Goal: Task Accomplishment & Management: Complete application form

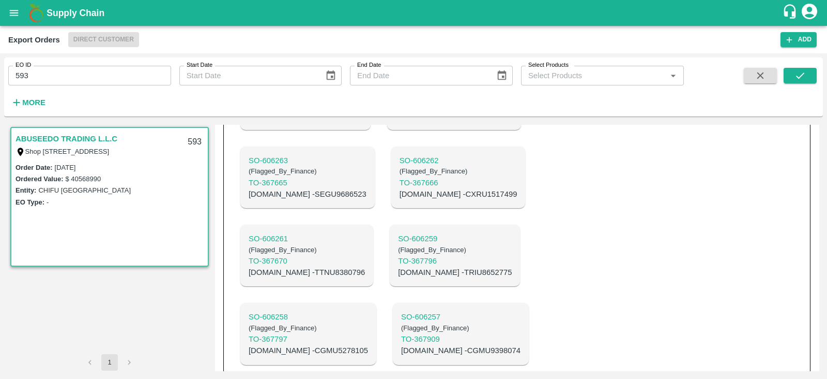
scroll to position [931, 0]
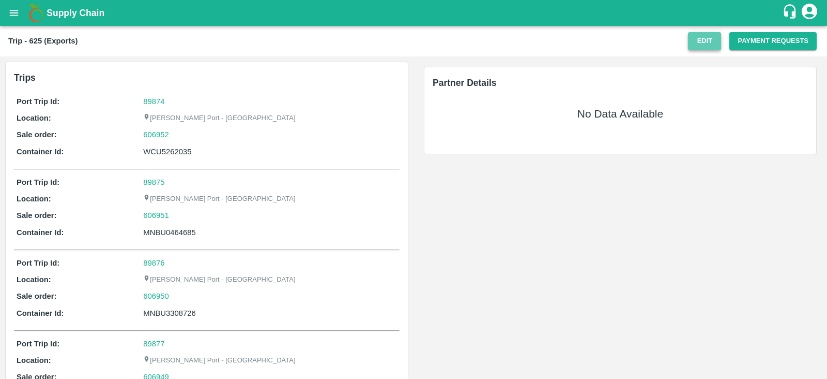
click at [693, 37] on button "Edit" at bounding box center [704, 41] width 33 height 18
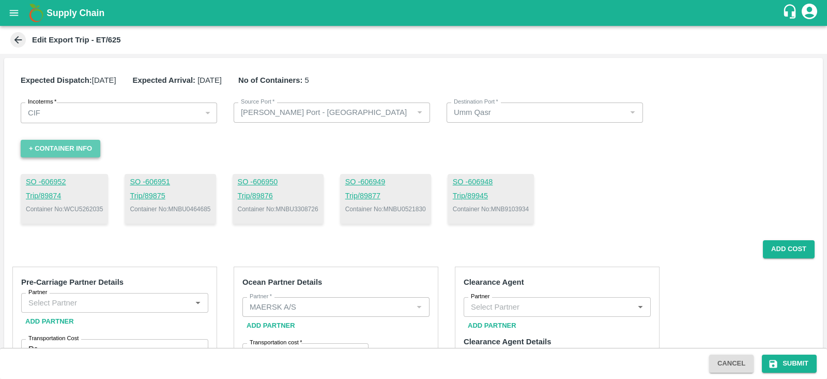
click at [78, 150] on button "+ Container Info" at bounding box center [61, 149] width 80 height 18
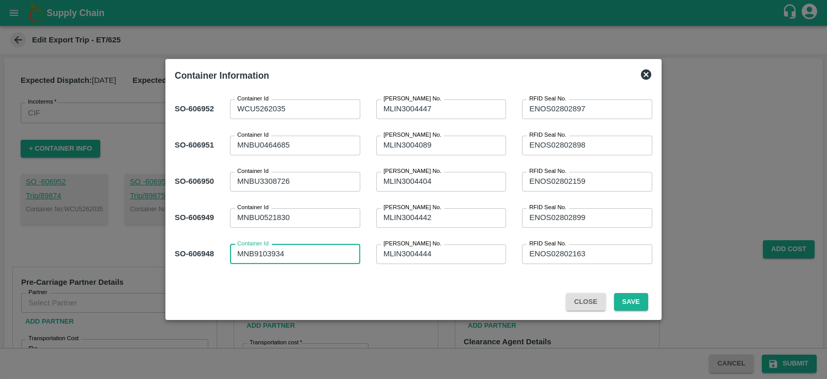
click at [254, 255] on textarea "MNB9103934" at bounding box center [295, 253] width 116 height 11
type textarea "MNBU9103934"
click at [636, 302] on button "Save" at bounding box center [631, 302] width 34 height 18
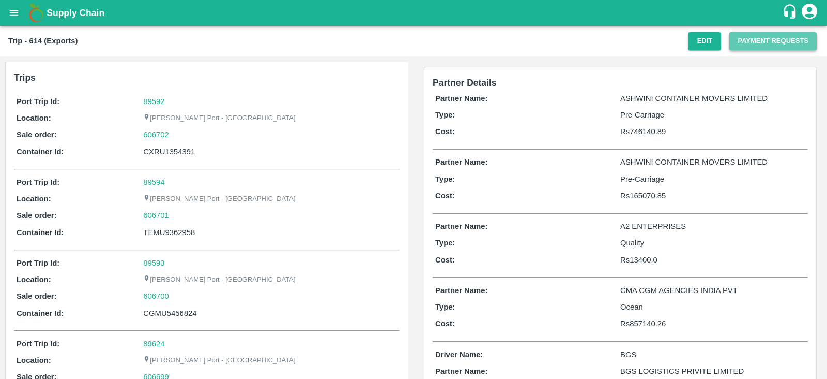
click at [762, 40] on button "Payment Requests" at bounding box center [773, 41] width 87 height 18
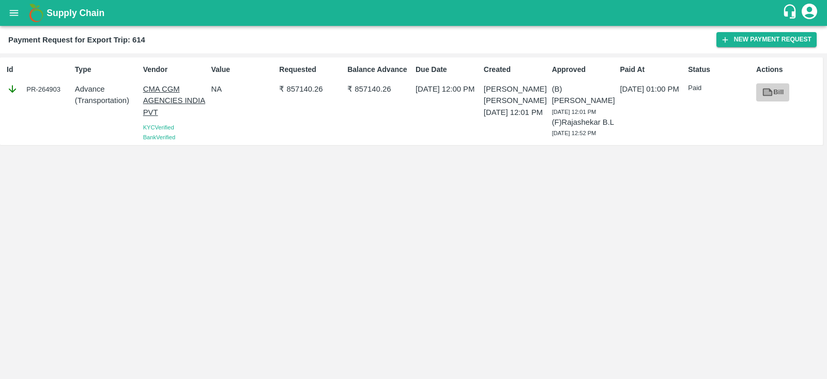
click at [783, 94] on link "Bill" at bounding box center [773, 92] width 33 height 18
click at [43, 103] on div "Id PR-264903" at bounding box center [37, 101] width 68 height 82
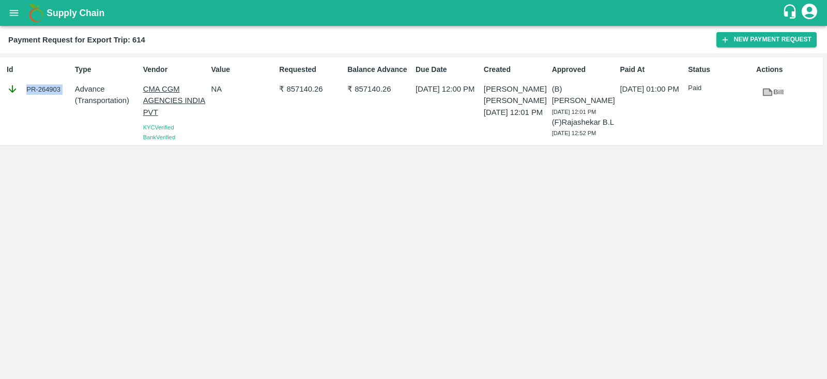
copy div "PR-264903"
click at [763, 94] on icon at bounding box center [768, 92] width 10 height 8
click at [761, 43] on button "New Payment Request" at bounding box center [767, 39] width 100 height 15
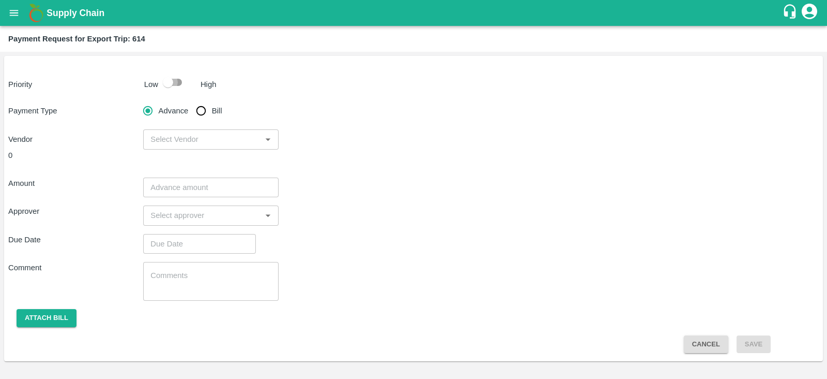
click at [171, 86] on input "checkbox" at bounding box center [168, 82] width 59 height 20
checkbox input "true"
click at [200, 112] on input "Bill" at bounding box center [201, 110] width 21 height 21
radio input "true"
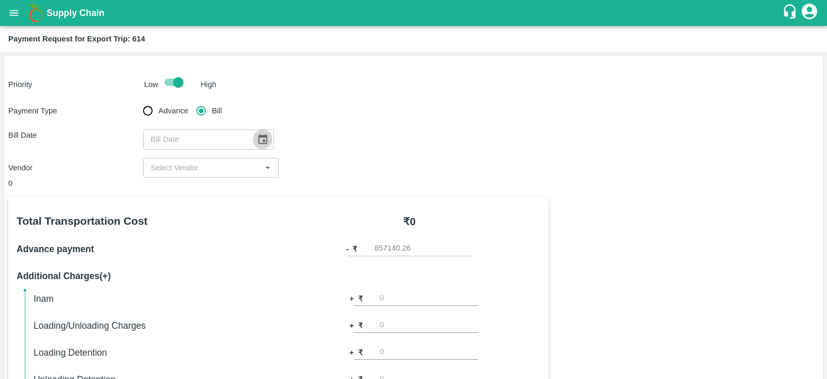
click at [257, 141] on icon "Choose date" at bounding box center [262, 138] width 11 height 11
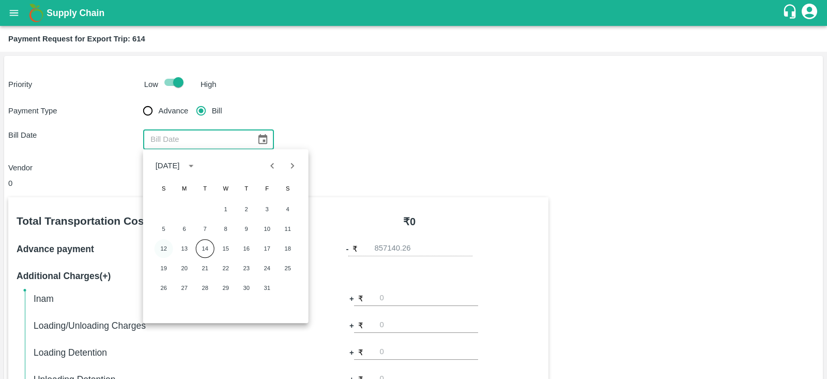
click at [164, 241] on button "12" at bounding box center [164, 248] width 19 height 19
type input "12/10/2025"
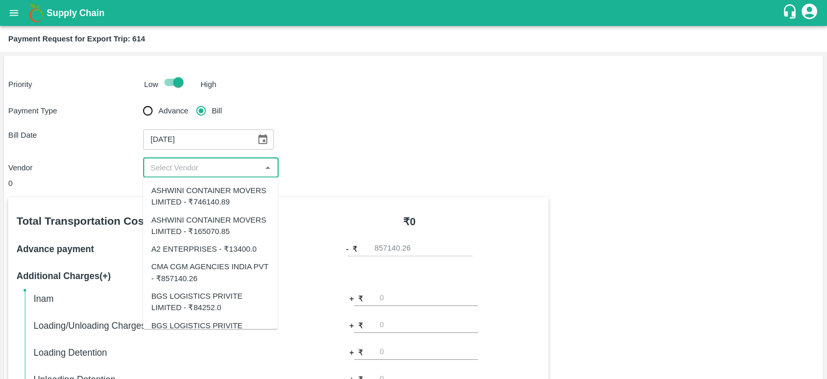
click at [208, 168] on input "input" at bounding box center [202, 167] width 112 height 13
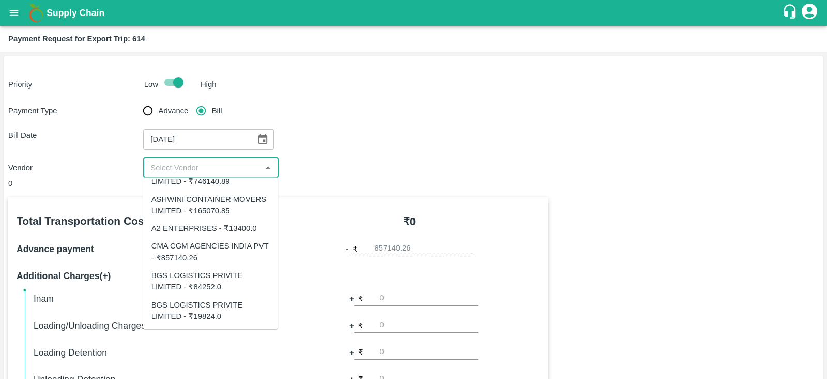
scroll to position [21, 0]
click at [216, 247] on div "CMA CGM AGENCIES INDIA PVT - ₹857140.26" at bounding box center [211, 251] width 118 height 23
type input "CMA CGM AGENCIES INDIA PVT - ₹857140.26"
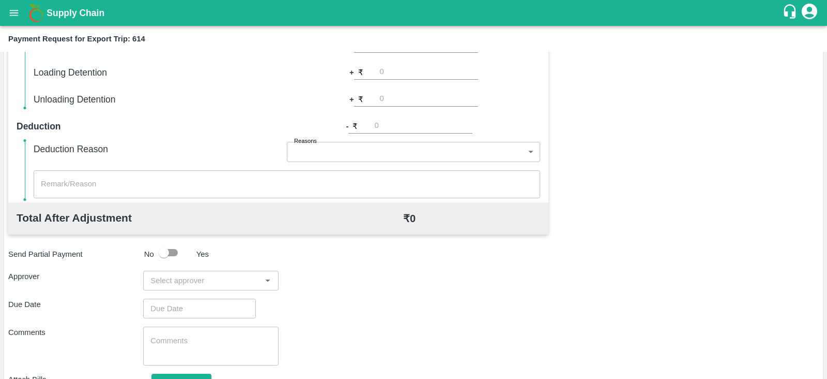
scroll to position [331, 0]
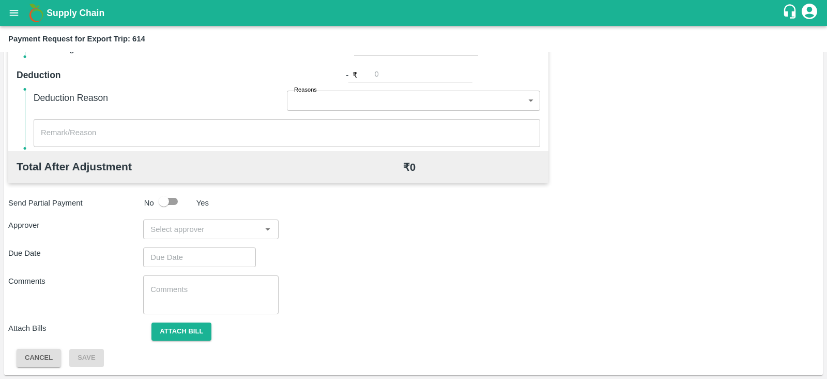
click at [215, 232] on input "input" at bounding box center [202, 228] width 112 height 13
type input "prasa"
click at [205, 260] on div "Prasad Waghade" at bounding box center [207, 255] width 63 height 11
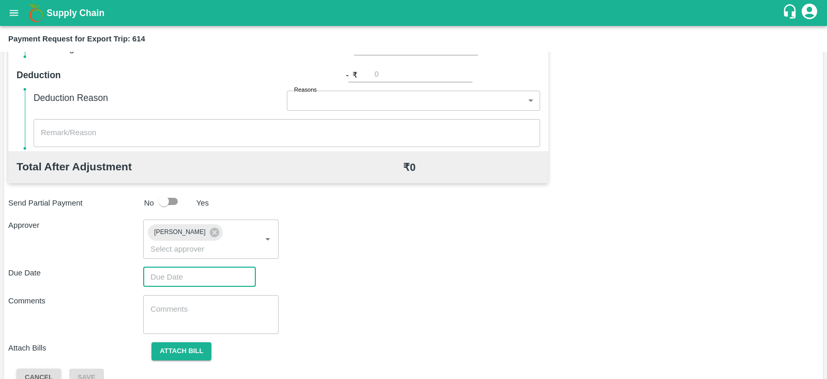
type input "DD/MM/YYYY hh:mm aa"
click at [186, 267] on input "DD/MM/YYYY hh:mm aa" at bounding box center [195, 277] width 105 height 20
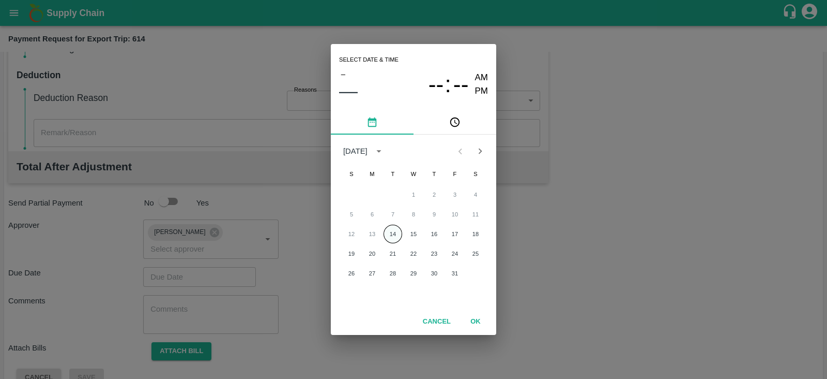
click at [394, 229] on button "14" at bounding box center [393, 233] width 19 height 19
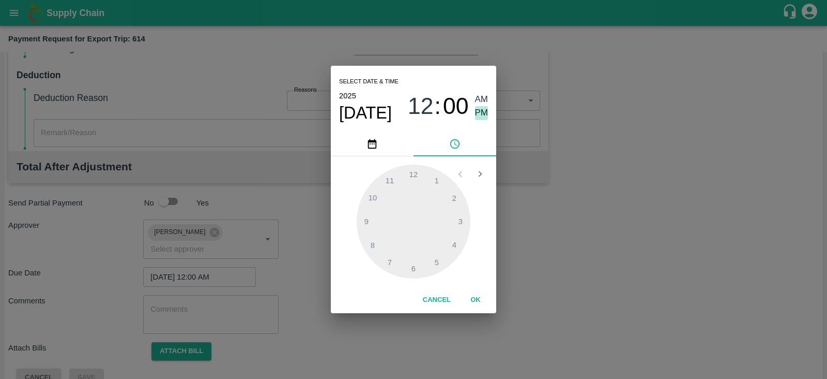
click at [486, 110] on span "PM" at bounding box center [481, 113] width 13 height 14
click at [465, 219] on div at bounding box center [414, 221] width 114 height 114
click at [481, 105] on span "AM" at bounding box center [481, 100] width 13 height 14
type input "14/10/2025 03:00 AM"
click at [483, 295] on button "OK" at bounding box center [475, 300] width 33 height 18
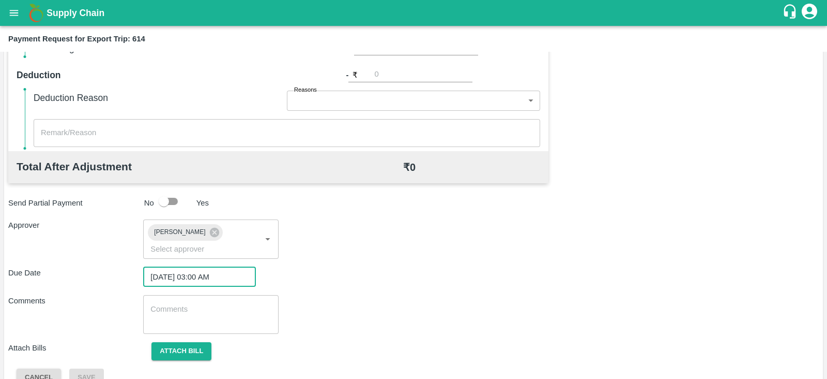
scroll to position [337, 0]
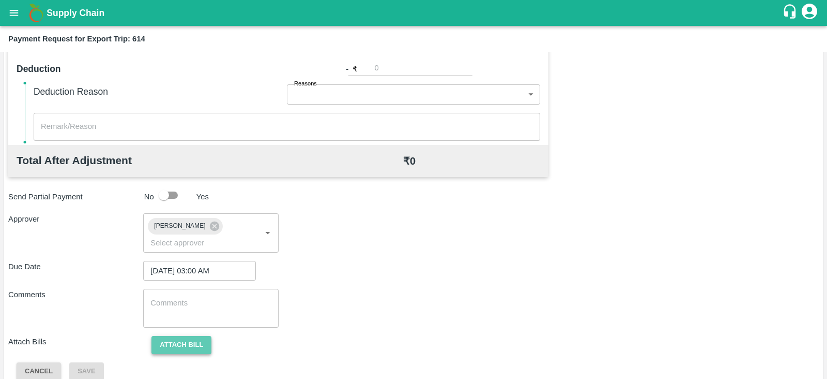
click at [165, 336] on button "Attach bill" at bounding box center [182, 345] width 60 height 18
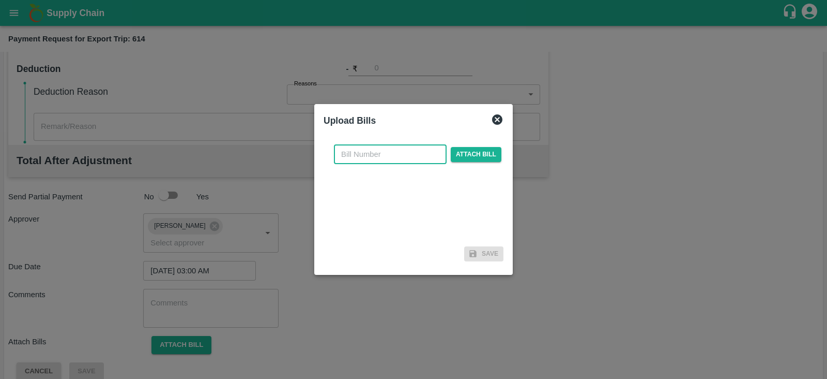
click at [375, 155] on input "text" at bounding box center [390, 154] width 113 height 20
paste input "INEMHC26082066"
type input "INEMHC26082066"
click at [451, 155] on span "Attach bill" at bounding box center [476, 154] width 51 height 15
click at [0, 0] on input "Attach bill" at bounding box center [0, 0] width 0 height 0
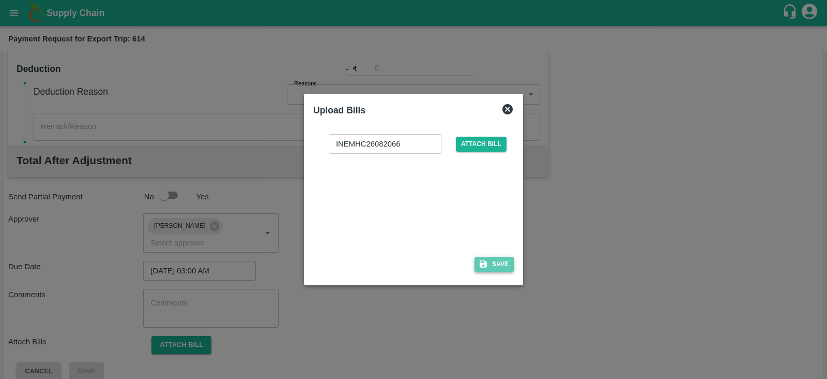
click at [501, 267] on button "Save" at bounding box center [494, 263] width 39 height 15
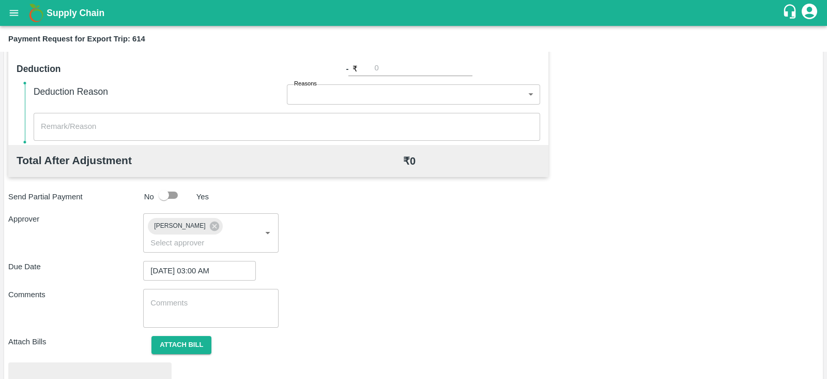
scroll to position [392, 0]
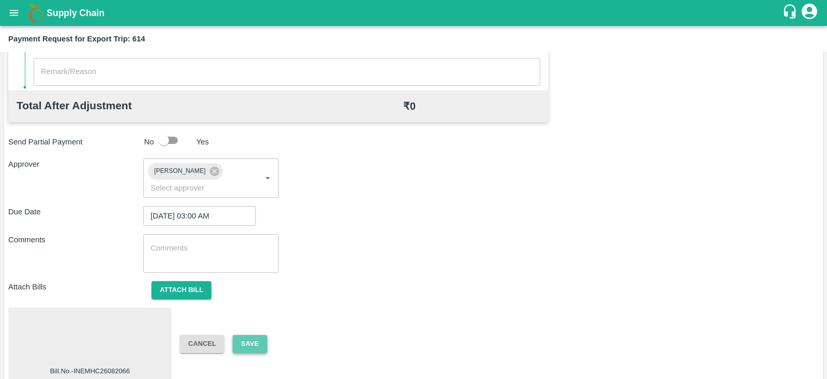
click at [258, 335] on button "Save" at bounding box center [250, 344] width 34 height 18
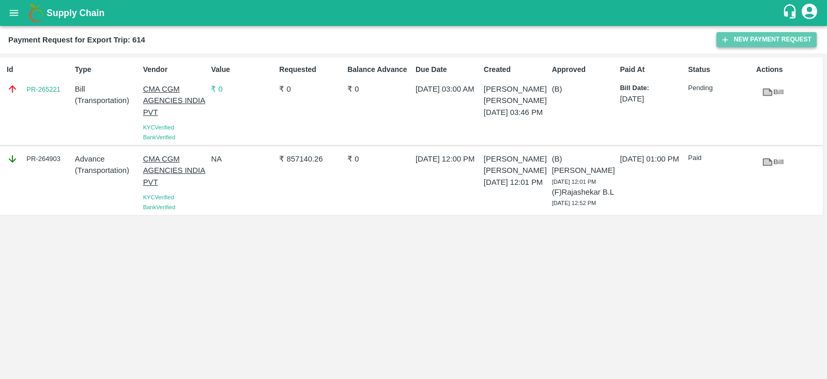
click at [771, 43] on button "New Payment Request" at bounding box center [767, 39] width 100 height 15
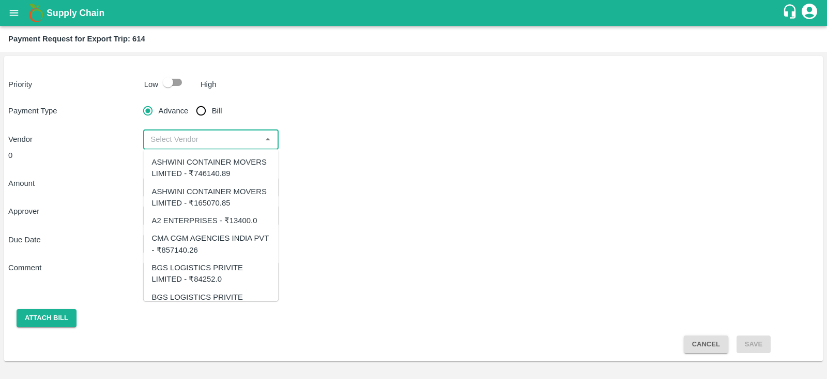
click at [238, 144] on input "input" at bounding box center [202, 138] width 112 height 13
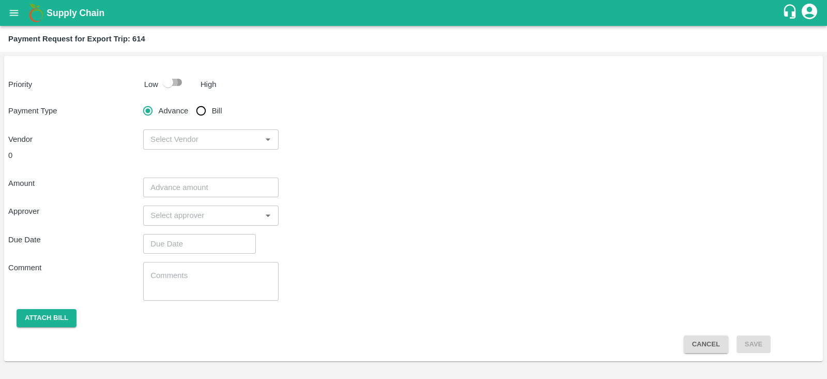
click at [176, 83] on input "checkbox" at bounding box center [168, 82] width 59 height 20
checkbox input "true"
click at [205, 110] on input "Bill" at bounding box center [201, 110] width 21 height 21
radio input "true"
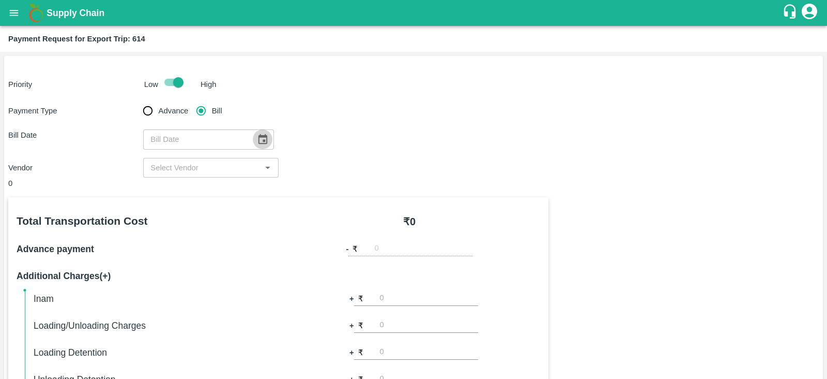
click at [259, 139] on icon "Choose date" at bounding box center [263, 139] width 9 height 10
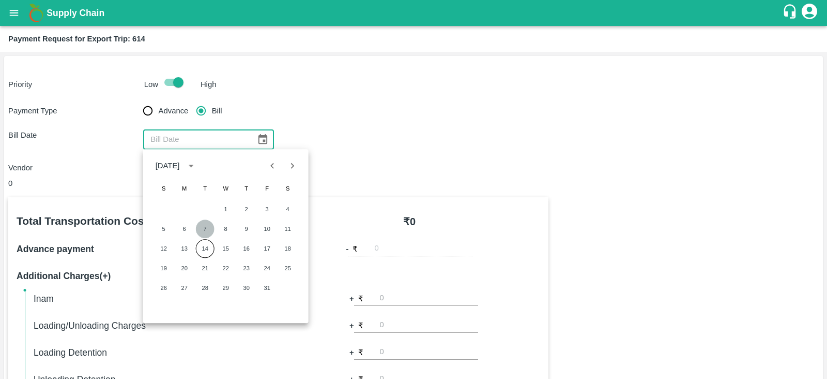
click at [208, 226] on button "7" at bounding box center [205, 228] width 19 height 19
type input "07/10/2025"
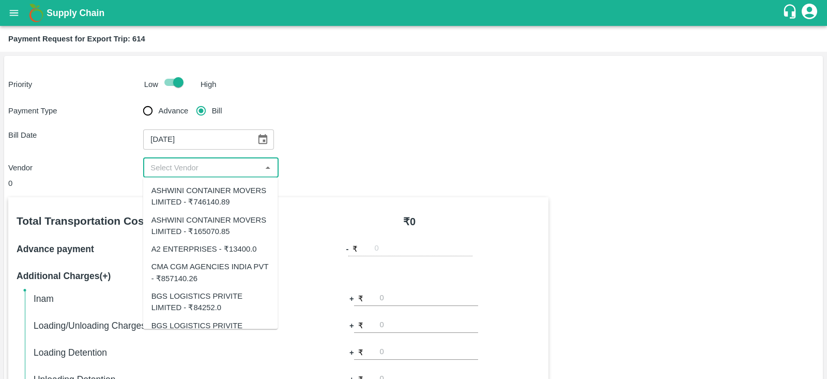
click at [206, 165] on input "input" at bounding box center [202, 167] width 112 height 13
click at [221, 201] on div "ASHWINI CONTAINER MOVERS LIMITED - ₹746140.89" at bounding box center [211, 196] width 118 height 23
type input "ASHWINI CONTAINER MOVERS LIMITED - ₹746140.89"
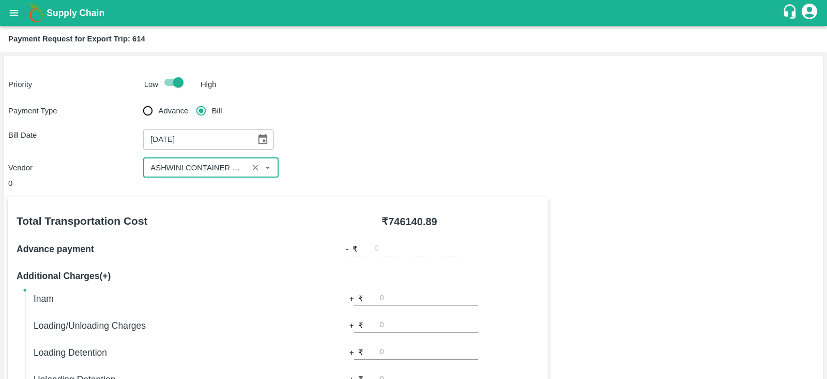
scroll to position [331, 0]
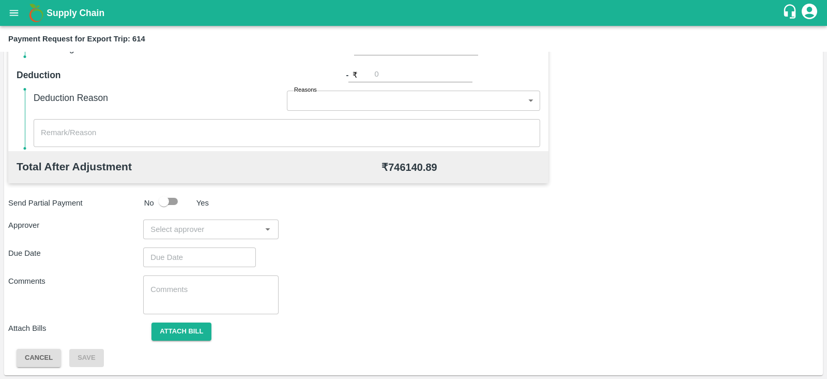
click at [239, 228] on input "input" at bounding box center [202, 228] width 112 height 13
type input "prasa"
click at [219, 254] on div "Prasad Waghade" at bounding box center [207, 255] width 63 height 11
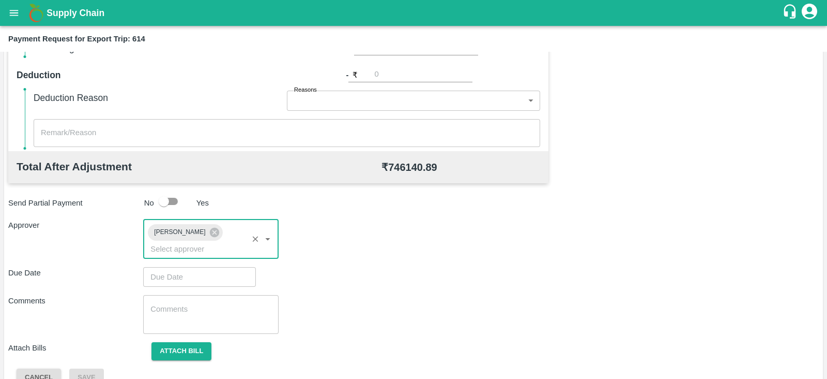
type input "DD/MM/YYYY hh:mm aa"
click at [194, 267] on input "DD/MM/YYYY hh:mm aa" at bounding box center [195, 277] width 105 height 20
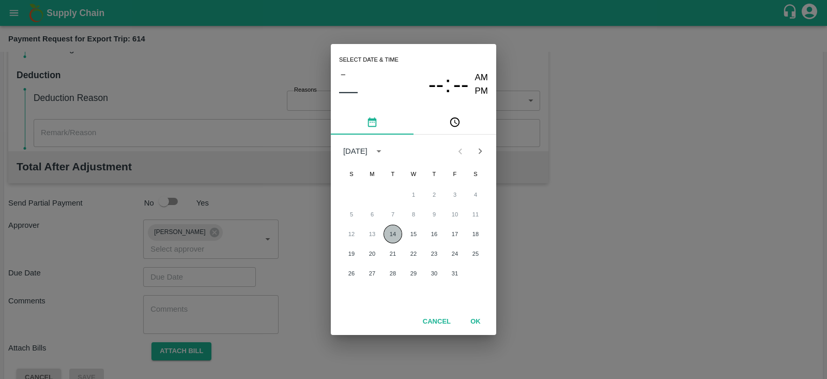
click at [385, 233] on button "14" at bounding box center [393, 233] width 19 height 19
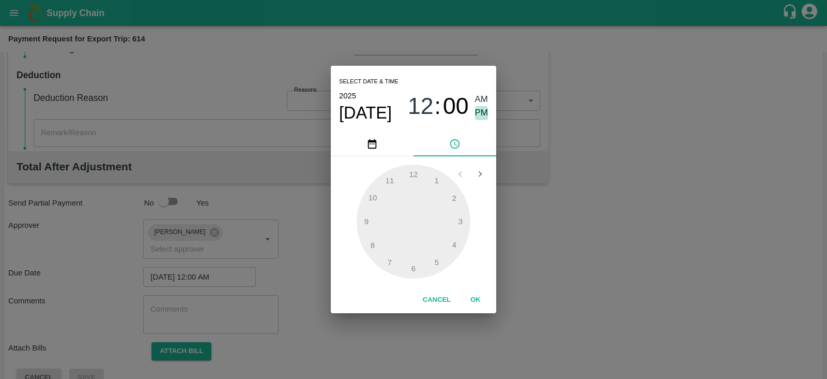
click at [478, 111] on span "PM" at bounding box center [481, 113] width 13 height 14
click at [461, 221] on div at bounding box center [414, 221] width 114 height 114
type input "14/10/2025 03:00 PM"
click at [478, 298] on button "OK" at bounding box center [475, 300] width 33 height 18
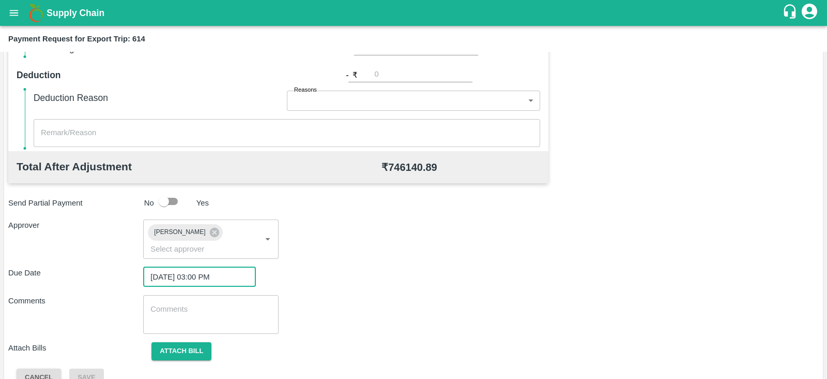
scroll to position [337, 0]
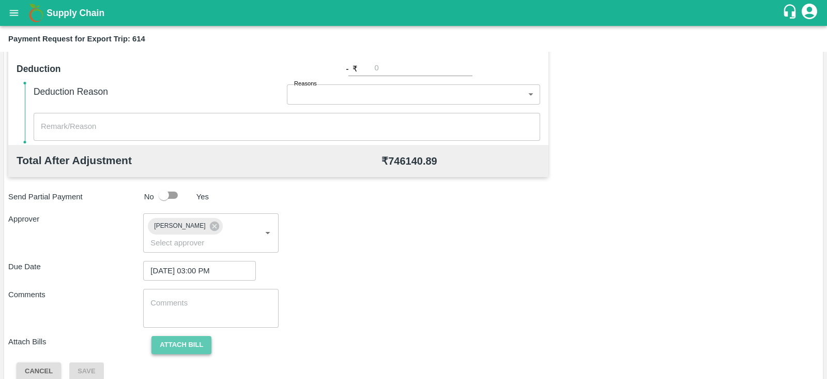
click at [195, 336] on button "Attach bill" at bounding box center [182, 345] width 60 height 18
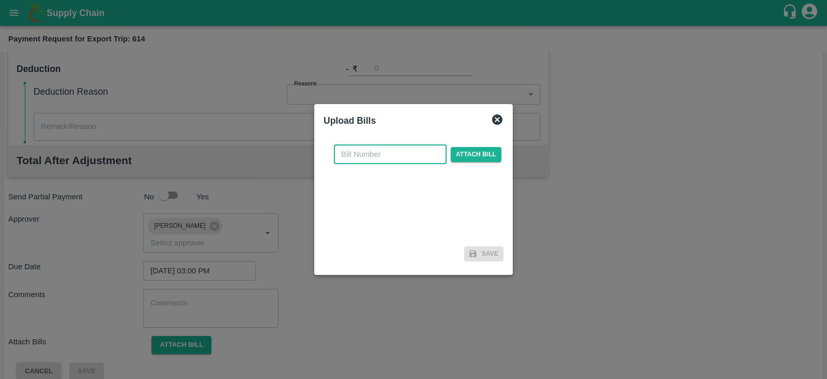
click at [380, 154] on input "text" at bounding box center [390, 154] width 113 height 20
paste input "ACML25-26/06102"
type input "ACML25-26/06102"
click at [466, 156] on span "Attach bill" at bounding box center [476, 154] width 51 height 15
click at [0, 0] on input "Attach bill" at bounding box center [0, 0] width 0 height 0
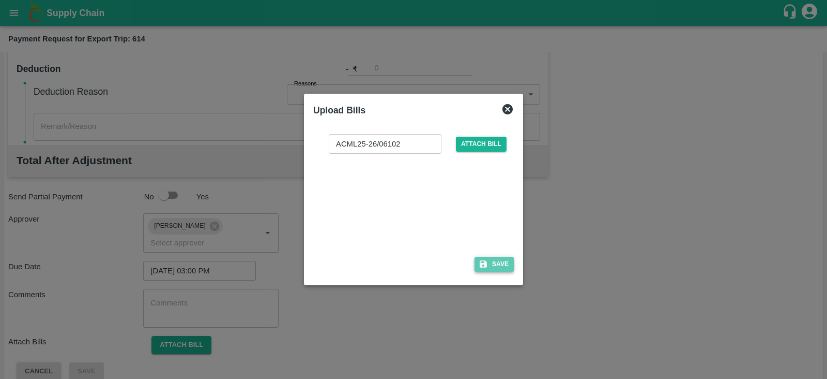
click at [491, 265] on button "Save" at bounding box center [494, 263] width 39 height 15
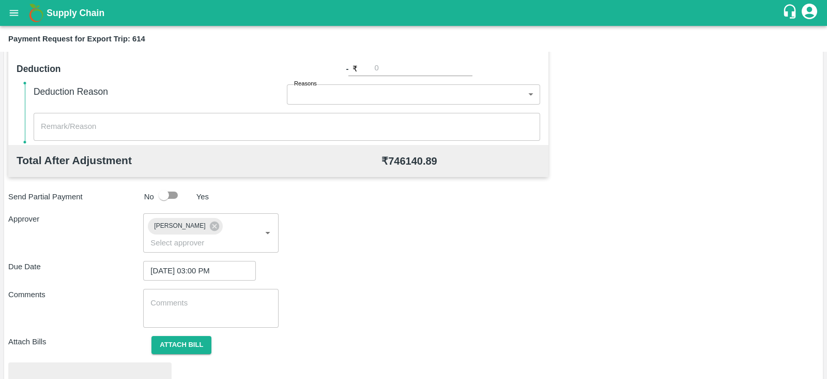
scroll to position [392, 0]
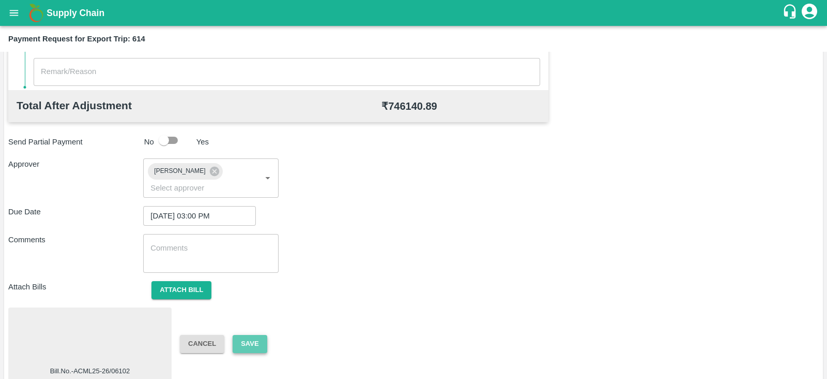
click at [257, 335] on button "Save" at bounding box center [250, 344] width 34 height 18
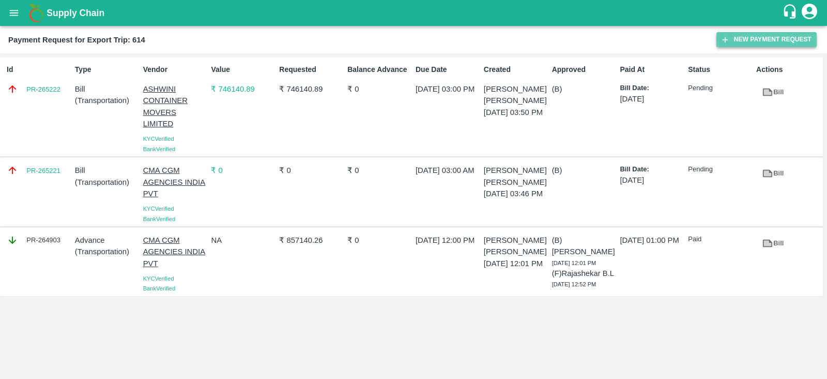
click at [756, 43] on button "New Payment Request" at bounding box center [767, 39] width 100 height 15
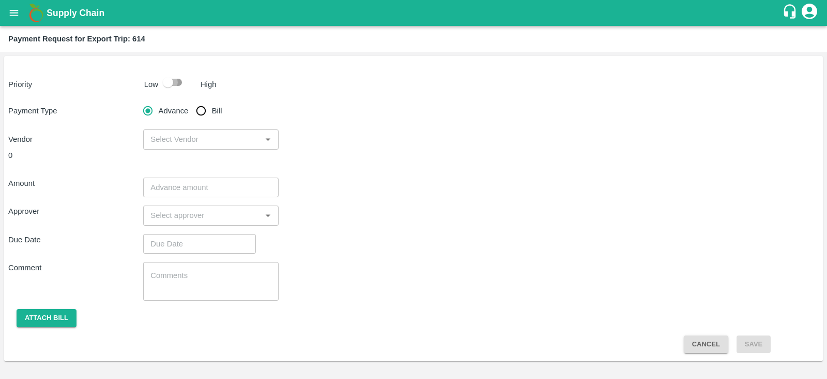
click at [176, 85] on input "checkbox" at bounding box center [168, 82] width 59 height 20
checkbox input "true"
click at [199, 108] on input "Bill" at bounding box center [201, 110] width 21 height 21
radio input "true"
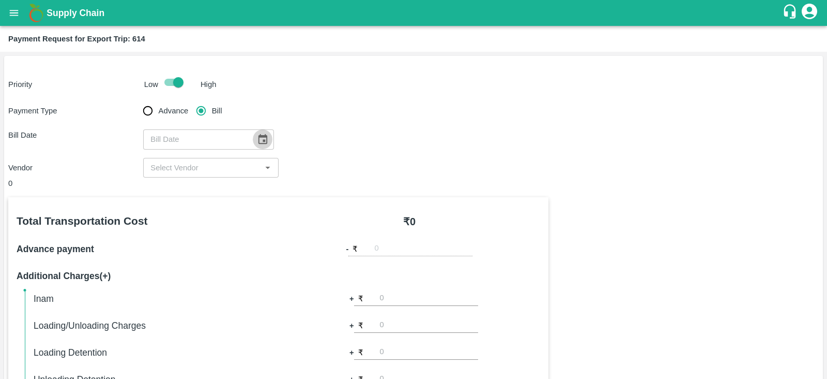
click at [261, 138] on icon "Choose date" at bounding box center [262, 138] width 11 height 11
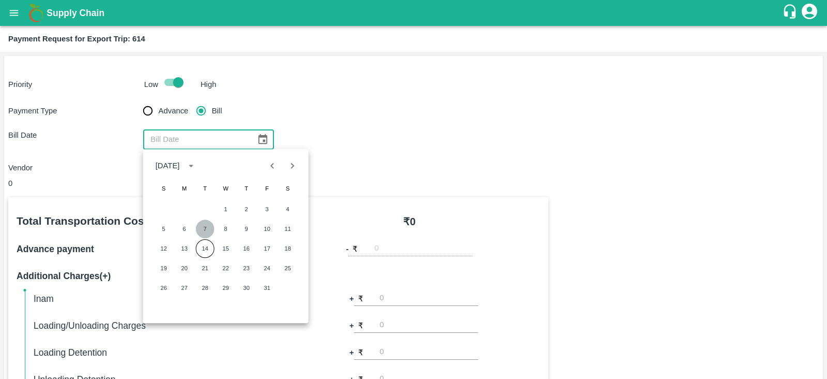
click at [207, 227] on button "7" at bounding box center [205, 228] width 19 height 19
type input "07/10/2025"
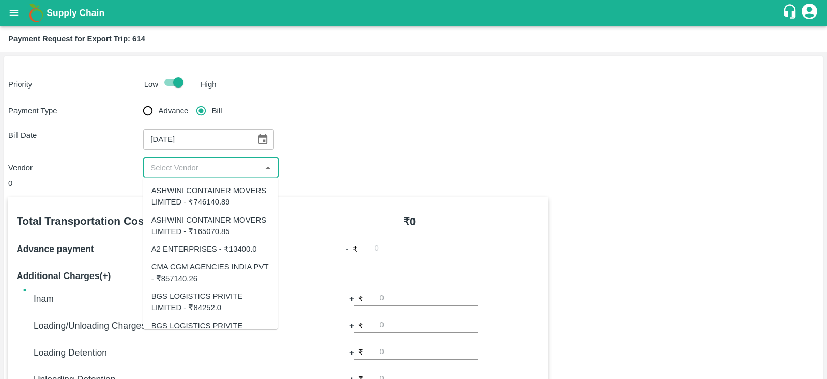
click at [220, 165] on input "input" at bounding box center [202, 167] width 112 height 13
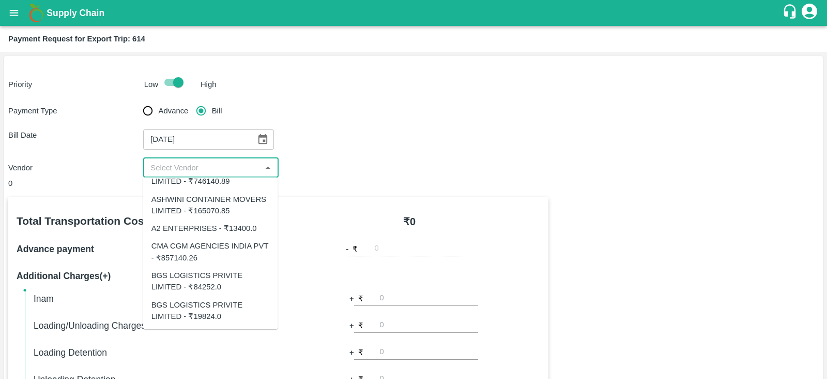
click at [217, 306] on div "BGS LOGISTICS PRIVITE LIMITED - ₹19824.0" at bounding box center [211, 309] width 118 height 23
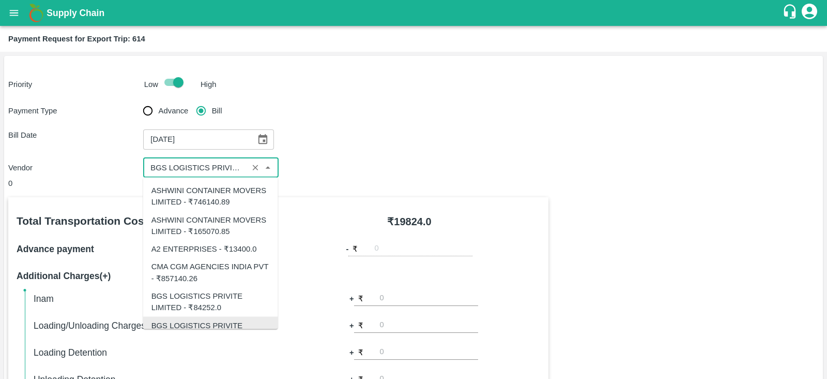
click at [241, 164] on input "input" at bounding box center [195, 167] width 98 height 13
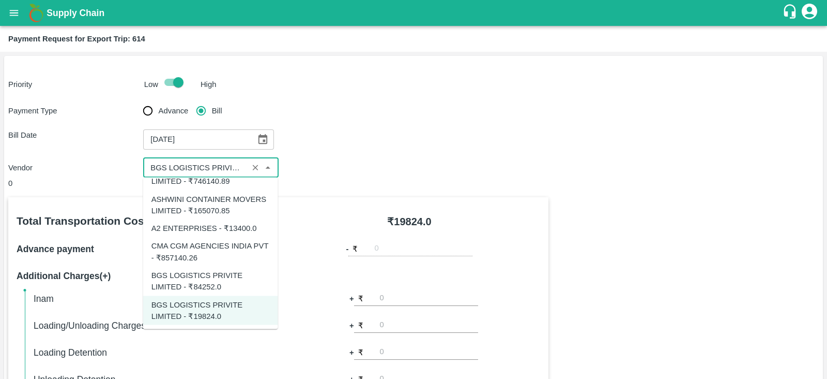
click at [215, 288] on div "BGS LOGISTICS PRIVITE LIMITED - ₹84252.0" at bounding box center [211, 280] width 118 height 23
type input "BGS LOGISTICS PRIVITE LIMITED - ₹84252.0"
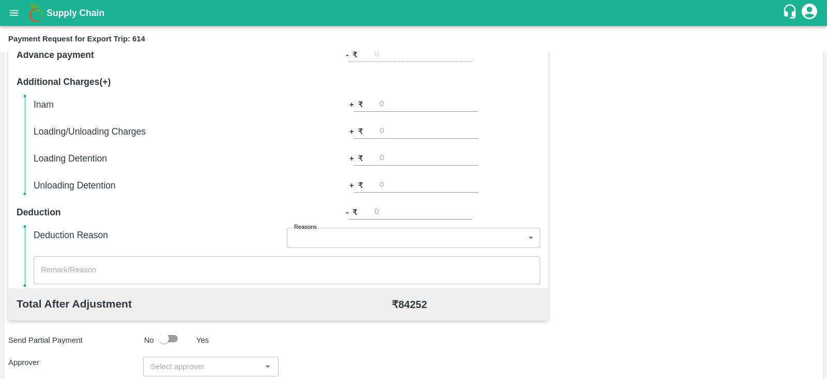
scroll to position [331, 0]
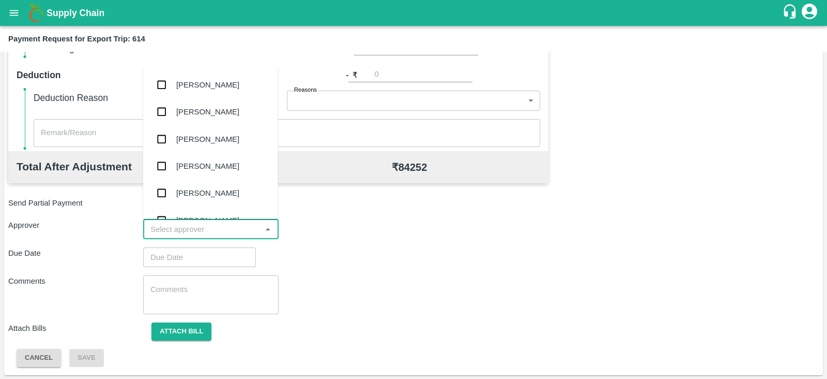
click at [186, 231] on input "input" at bounding box center [202, 228] width 112 height 13
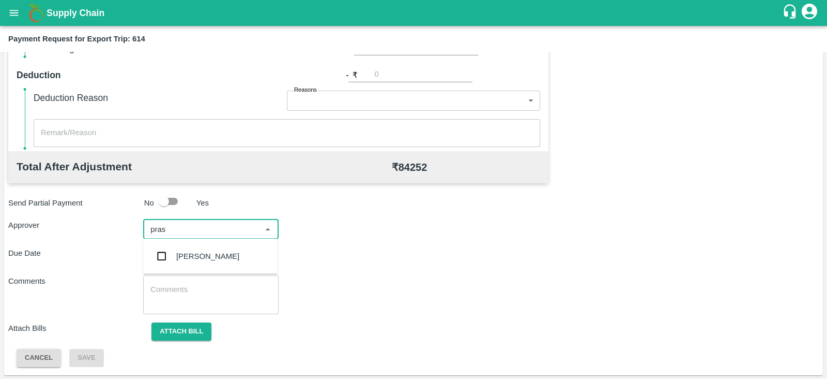
type input "prasa"
click at [201, 259] on div "Prasad Waghade" at bounding box center [207, 255] width 63 height 11
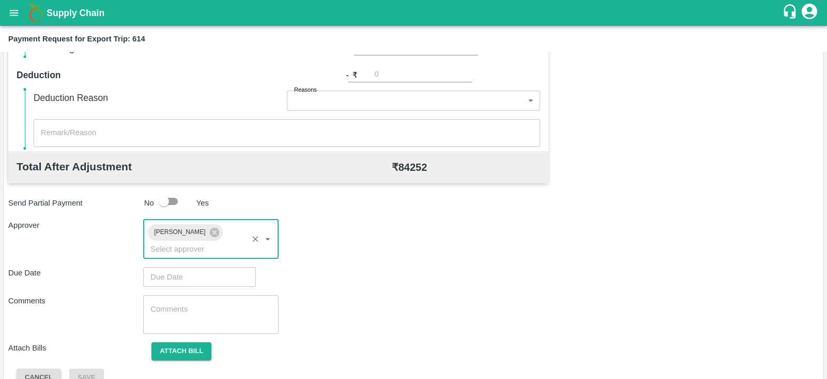
type input "DD/MM/YYYY hh:mm aa"
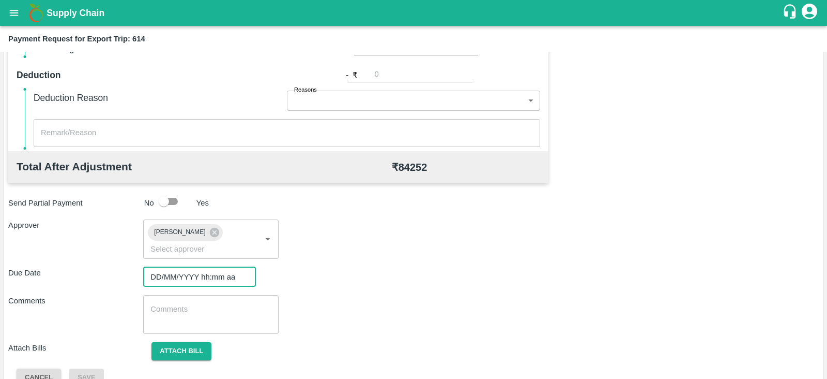
click at [185, 267] on input "DD/MM/YYYY hh:mm aa" at bounding box center [195, 277] width 105 height 20
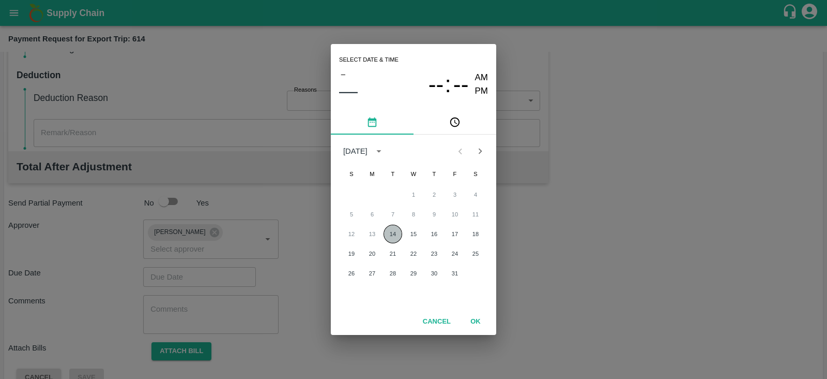
click at [394, 232] on button "14" at bounding box center [393, 233] width 19 height 19
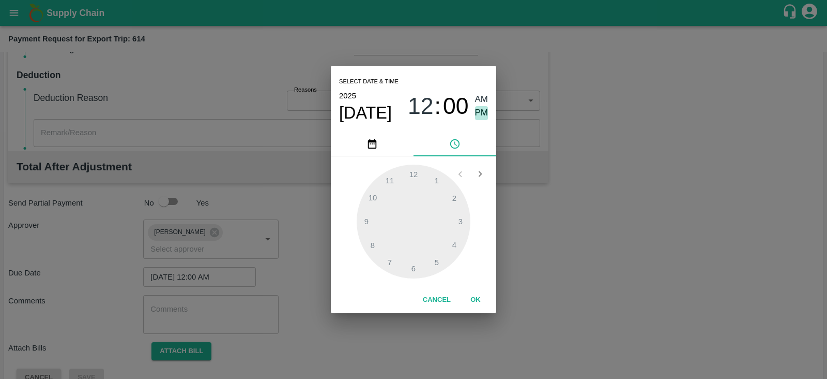
click at [477, 115] on span "PM" at bounding box center [481, 113] width 13 height 14
click at [464, 221] on div at bounding box center [414, 221] width 114 height 114
click at [486, 116] on span "PM" at bounding box center [481, 113] width 13 height 14
click at [481, 115] on span "PM" at bounding box center [481, 113] width 13 height 14
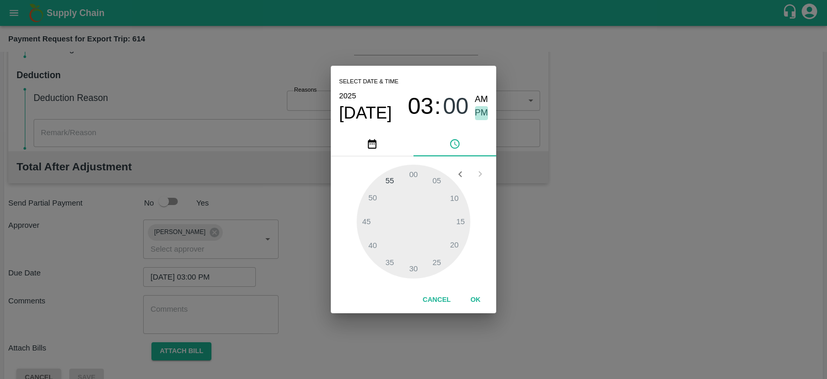
click at [481, 115] on span "PM" at bounding box center [481, 113] width 13 height 14
click at [477, 109] on span "PM" at bounding box center [481, 113] width 13 height 14
click at [388, 180] on div at bounding box center [414, 221] width 114 height 114
click at [481, 114] on span "PM" at bounding box center [481, 113] width 13 height 14
click at [481, 99] on span "AM" at bounding box center [481, 100] width 13 height 14
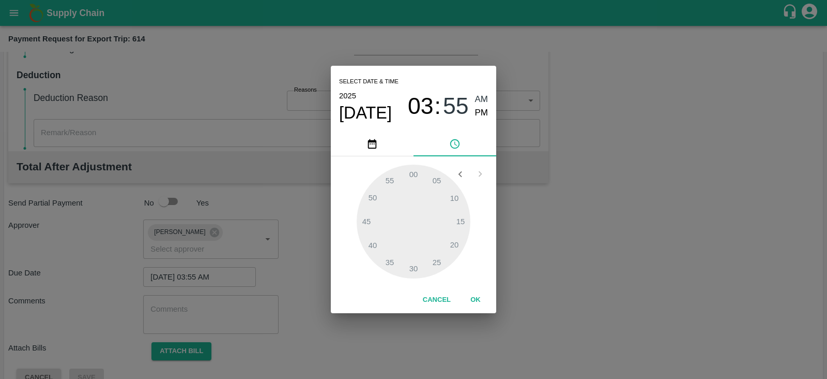
click at [481, 112] on span "PM" at bounding box center [481, 113] width 13 height 14
type input "14/10/2025 03:55 PM"
click at [481, 112] on span "PM" at bounding box center [481, 113] width 13 height 14
click at [481, 297] on button "OK" at bounding box center [475, 300] width 33 height 18
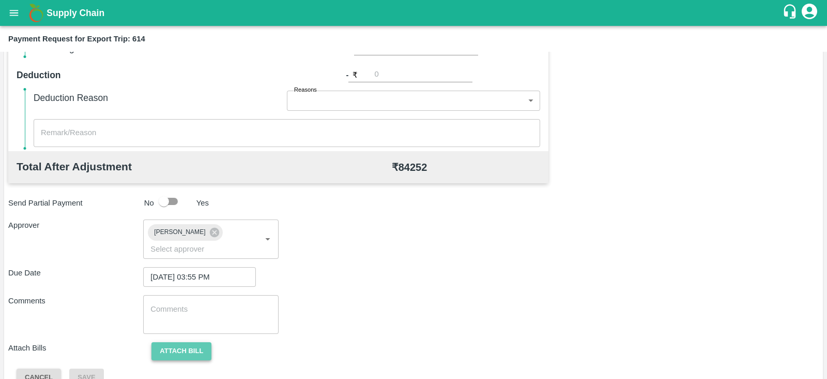
click at [191, 342] on button "Attach bill" at bounding box center [182, 351] width 60 height 18
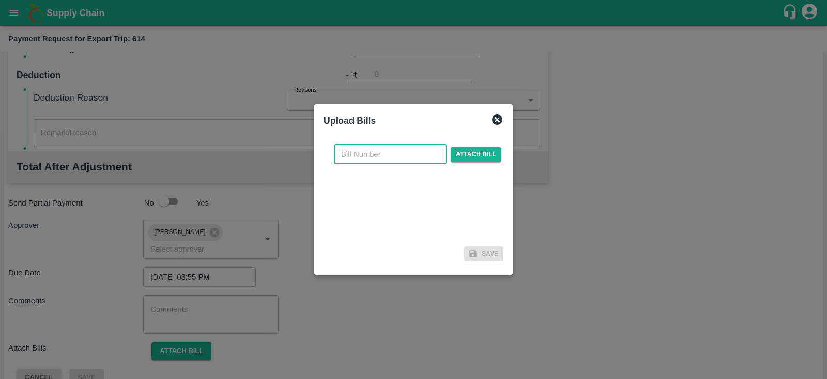
click at [388, 159] on input "text" at bounding box center [390, 154] width 113 height 20
paste input "BGS1038/25-26"
type input "BGS1038/25-26"
click at [471, 148] on span "Attach bill" at bounding box center [476, 154] width 51 height 15
click at [0, 0] on input "Attach bill" at bounding box center [0, 0] width 0 height 0
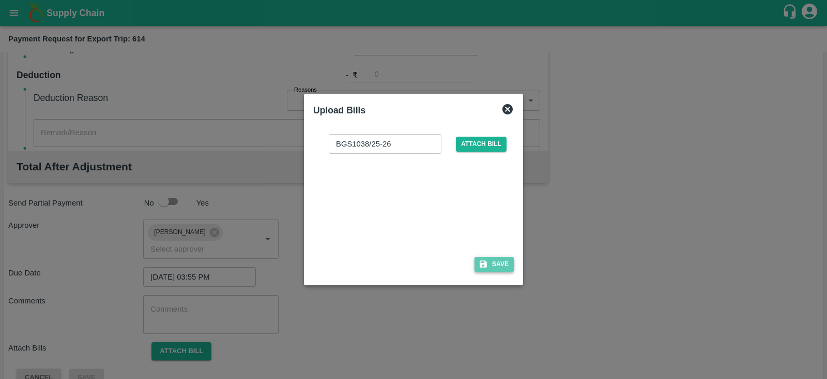
click at [505, 264] on button "Save" at bounding box center [494, 263] width 39 height 15
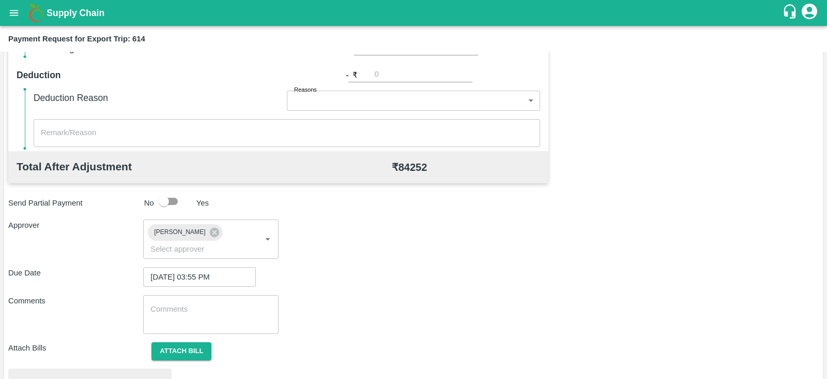
scroll to position [392, 0]
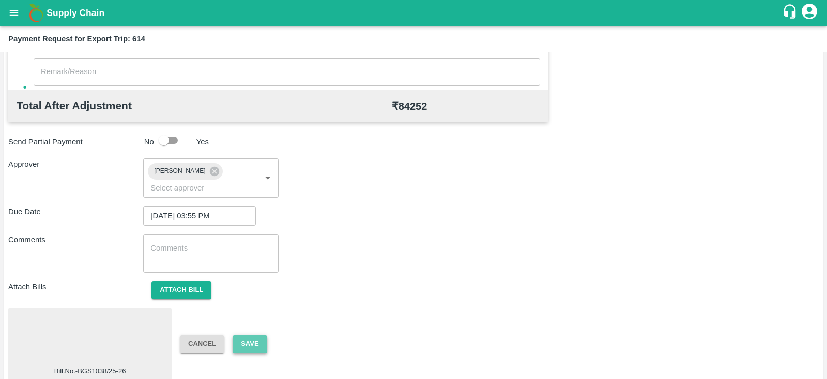
click at [255, 335] on button "Save" at bounding box center [250, 344] width 34 height 18
